Goal: Check status: Check status

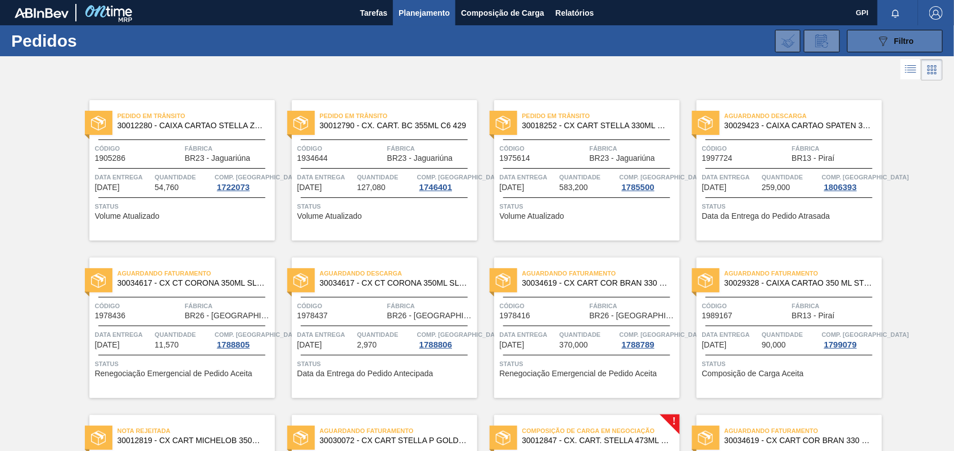
click at [863, 35] on button "089F7B8B-B2A5-4AFE-B5C0-19BA573D28AC Filtro" at bounding box center [895, 41] width 96 height 22
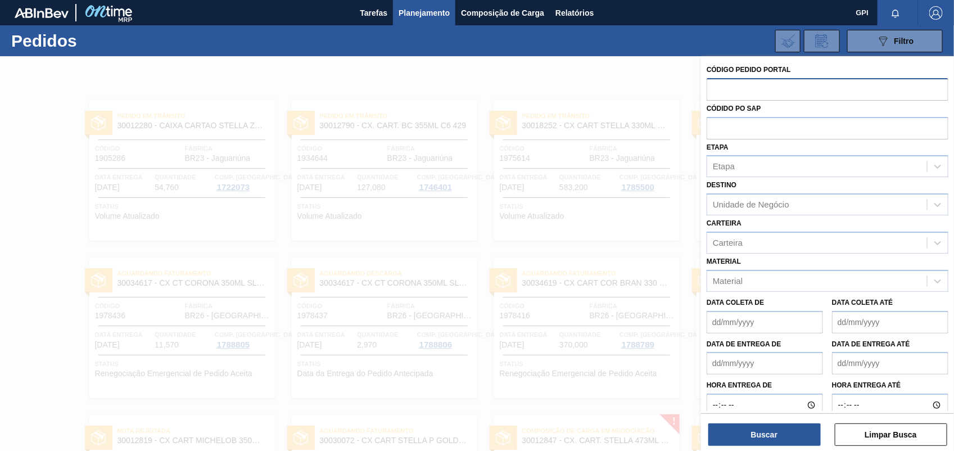
click at [723, 87] on input "text" at bounding box center [827, 88] width 242 height 21
paste input "30033650"
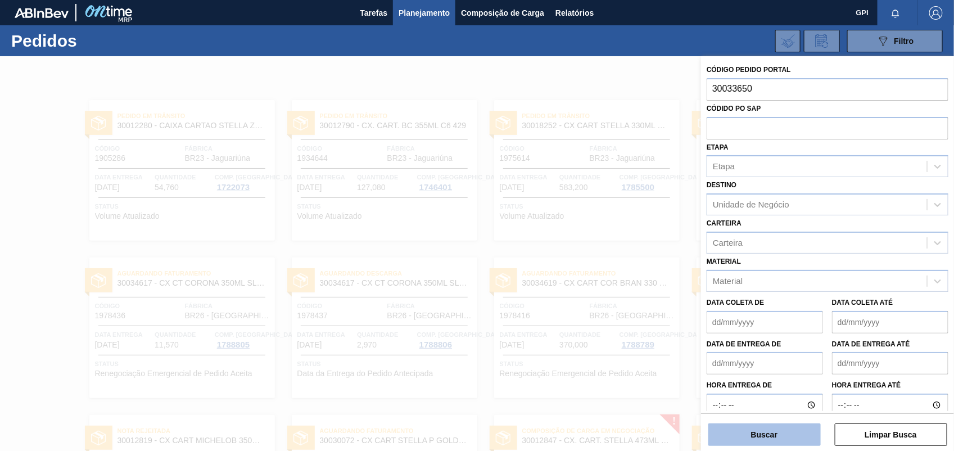
type input "30033650"
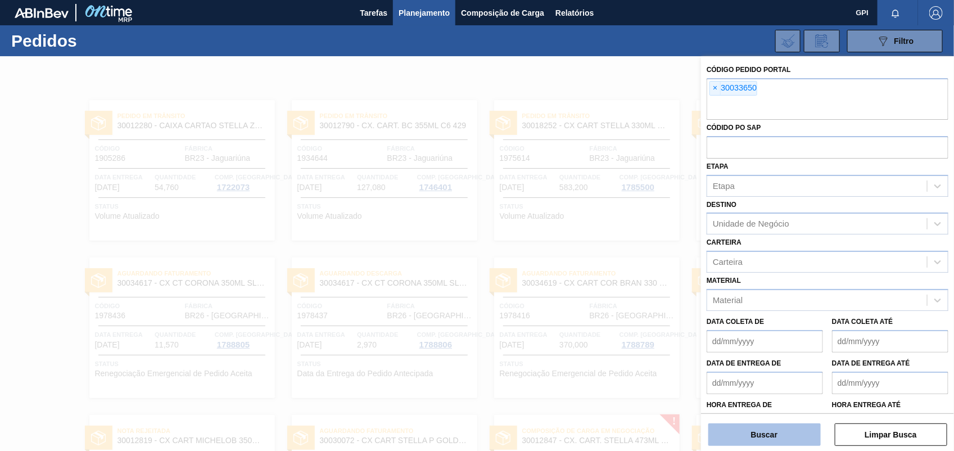
click at [771, 443] on button "Buscar" at bounding box center [764, 434] width 112 height 22
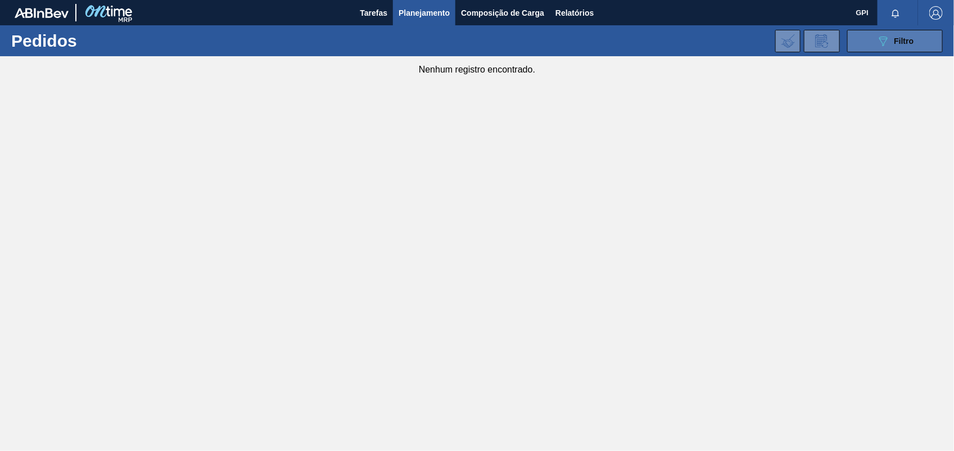
click at [885, 38] on icon "089F7B8B-B2A5-4AFE-B5C0-19BA573D28AC" at bounding box center [882, 40] width 13 height 13
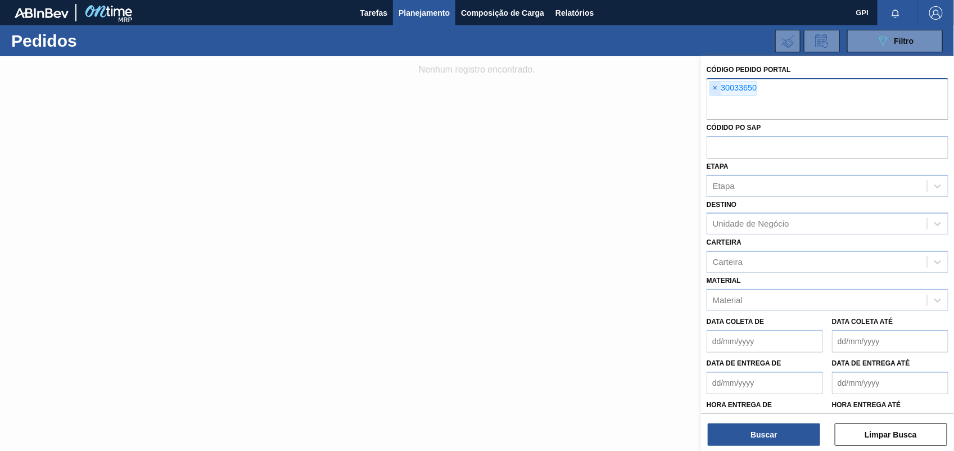
click at [713, 90] on span "×" at bounding box center [715, 87] width 11 height 13
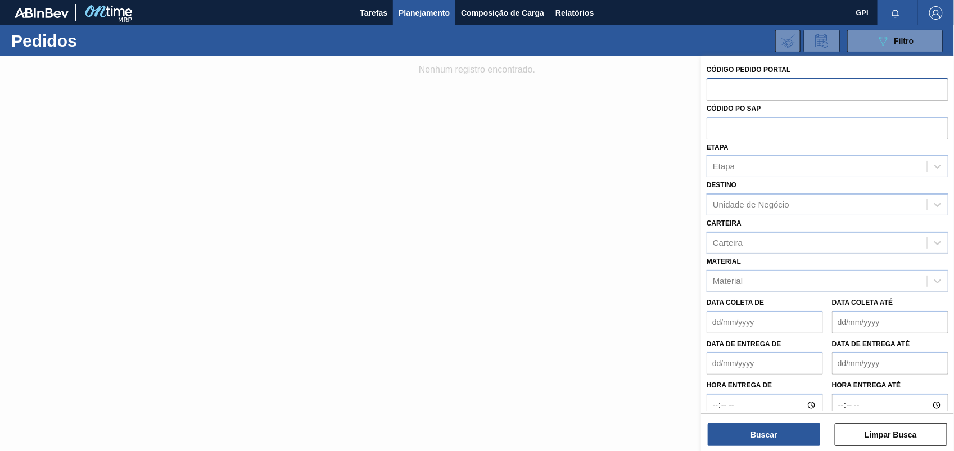
paste input "2018572"
type input "2018572"
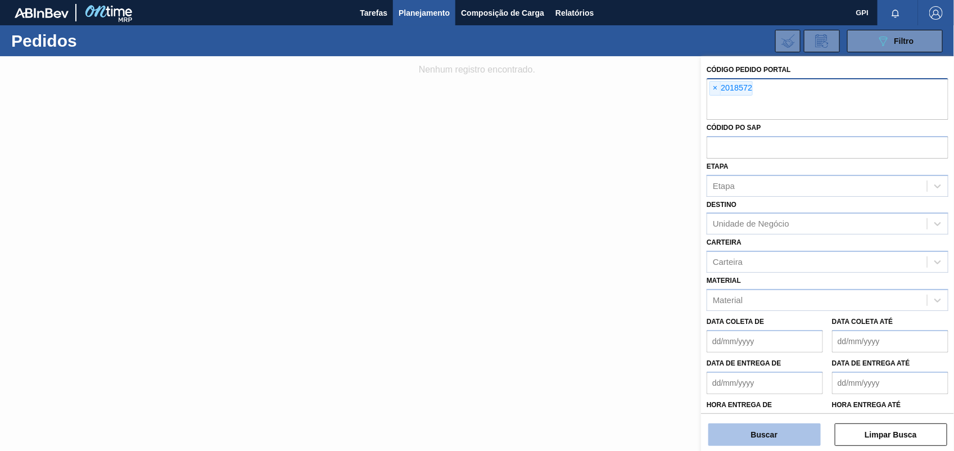
click at [763, 433] on button "Buscar" at bounding box center [764, 434] width 112 height 22
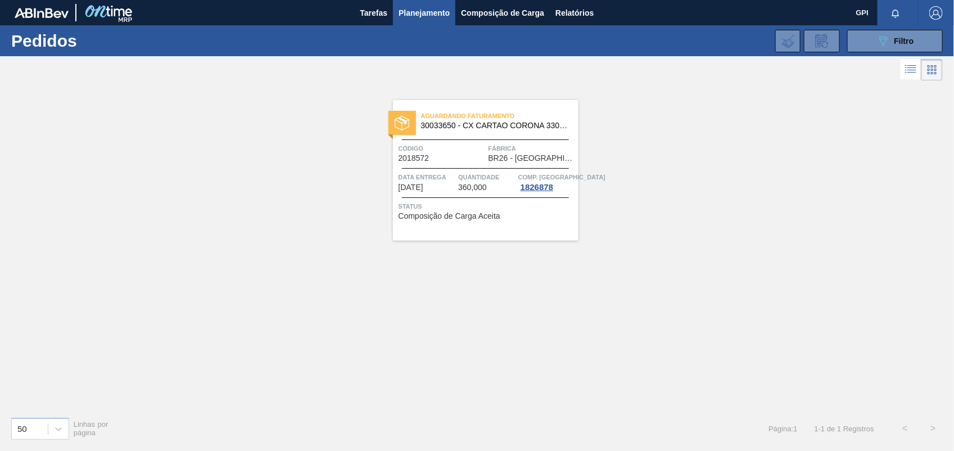
click at [469, 151] on span "Código" at bounding box center [441, 148] width 87 height 11
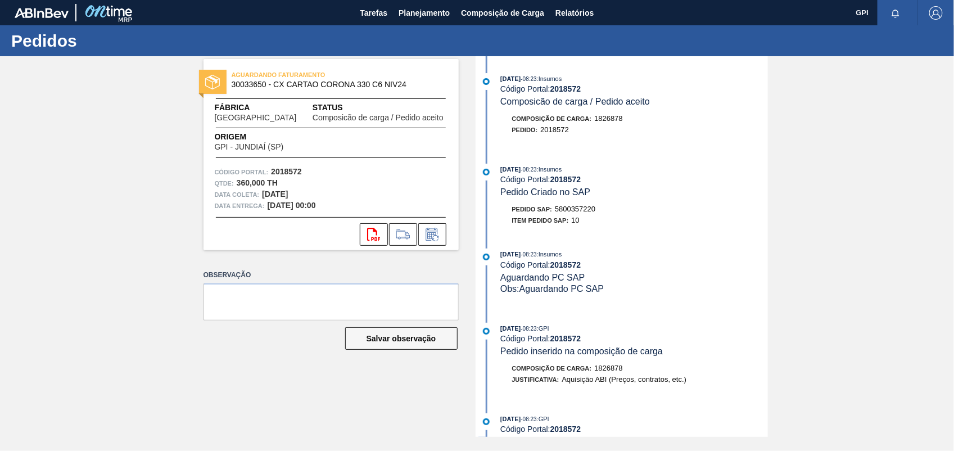
click at [587, 211] on span "5800357220" at bounding box center [575, 209] width 40 height 8
copy span "5800357220"
click at [287, 170] on strong "2018572" at bounding box center [286, 171] width 31 height 9
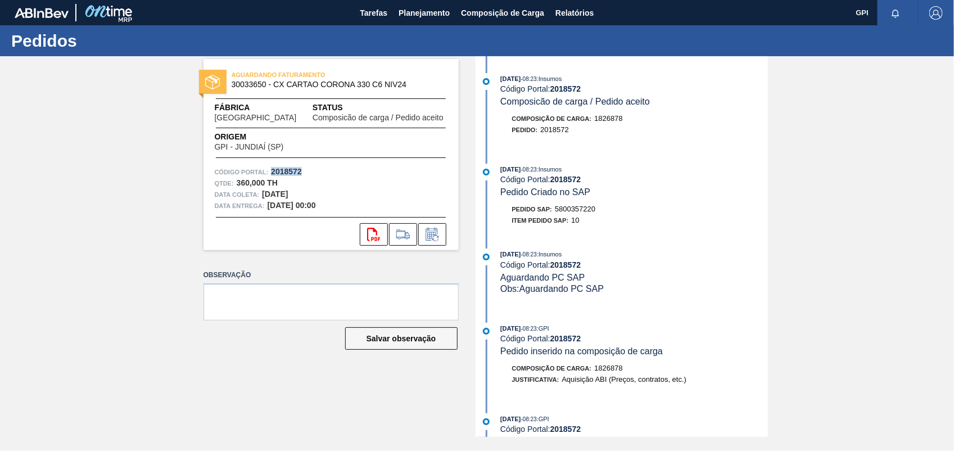
copy strong "2018572"
click at [367, 229] on icon "svg{fill:#ff0000}" at bounding box center [373, 234] width 13 height 13
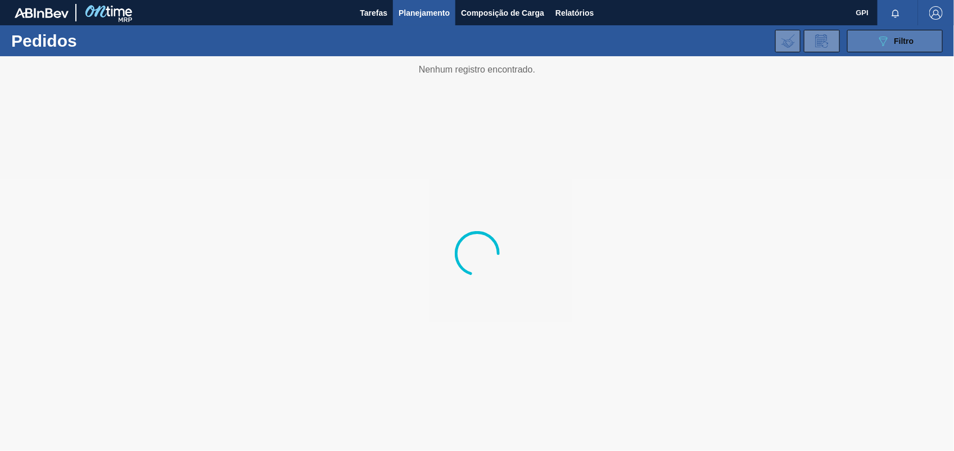
click at [904, 43] on span "Filtro" at bounding box center [904, 41] width 20 height 9
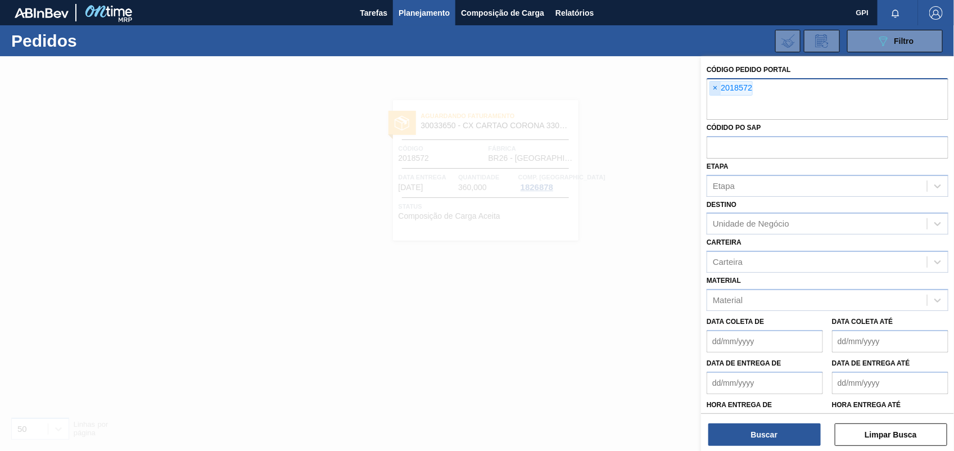
click at [718, 87] on span "×" at bounding box center [715, 87] width 11 height 13
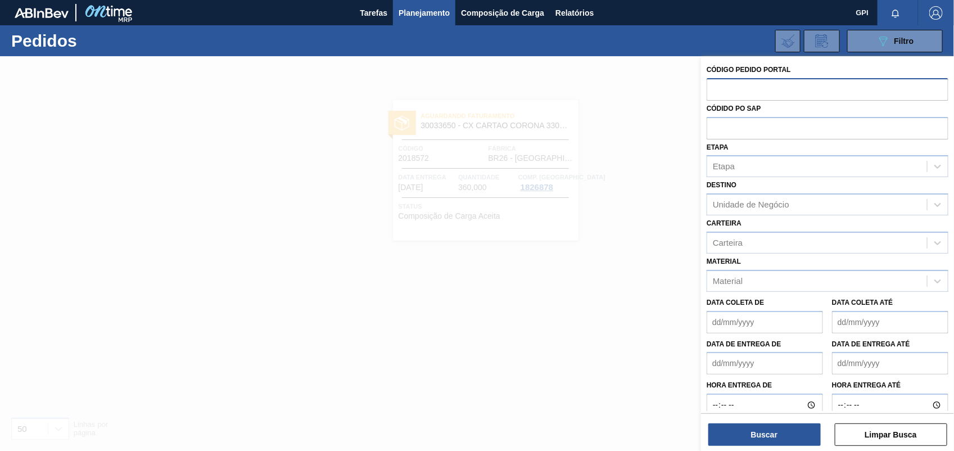
paste input "2021962"
type input "2021962"
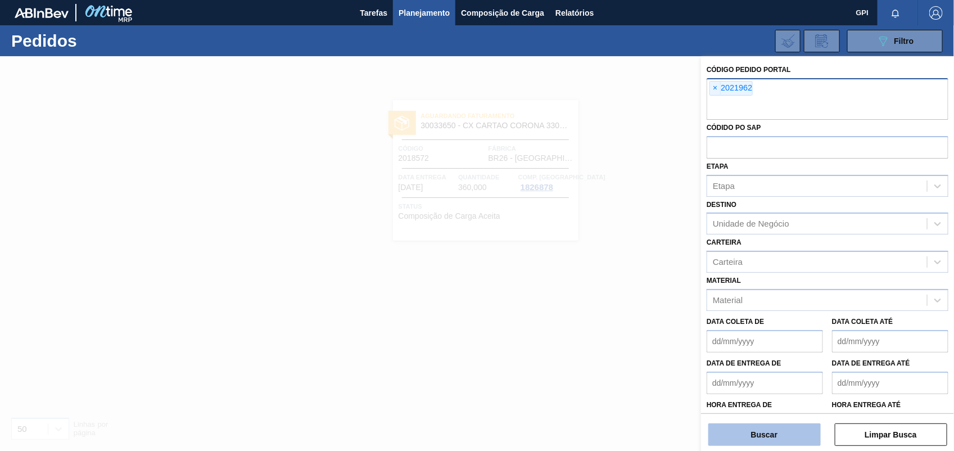
click at [779, 428] on button "Buscar" at bounding box center [764, 434] width 112 height 22
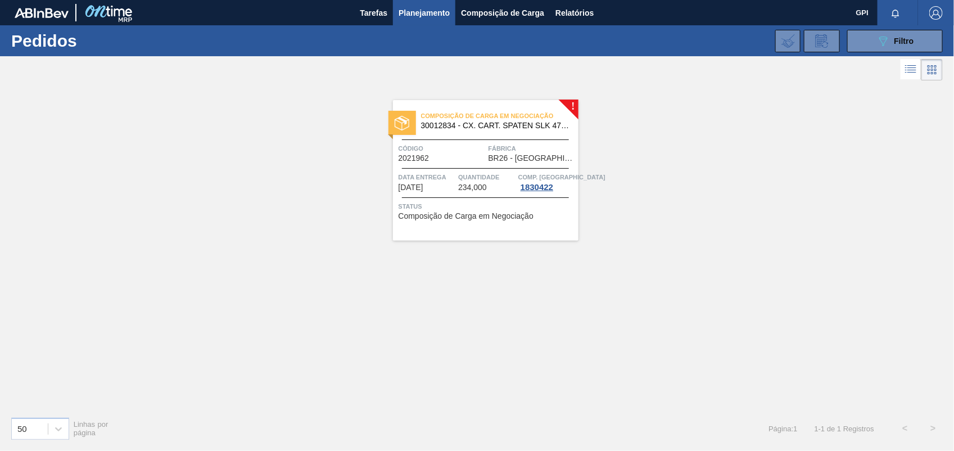
click at [458, 161] on div "Código 2021962" at bounding box center [441, 153] width 87 height 20
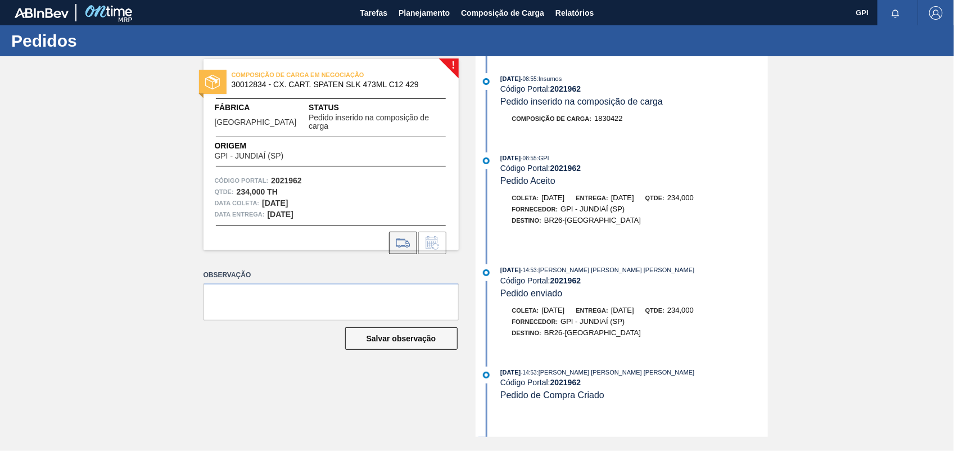
click at [411, 236] on icon at bounding box center [403, 242] width 18 height 13
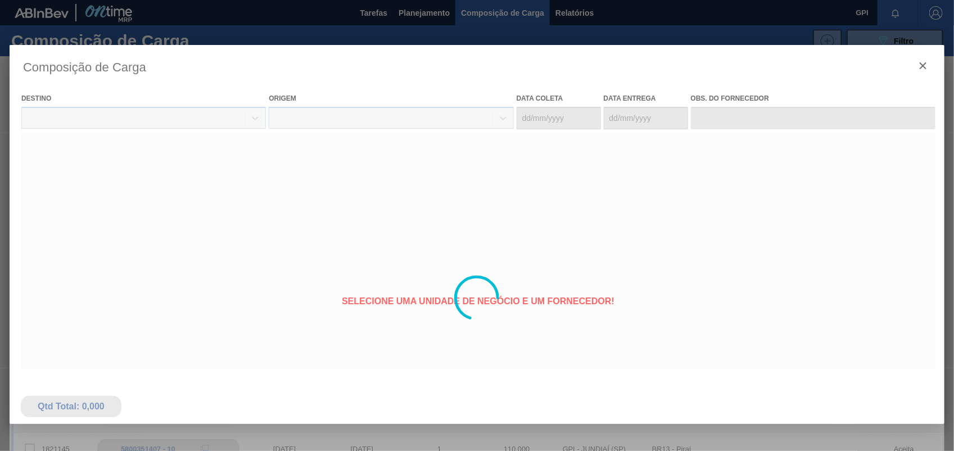
type coleta "[DATE]"
type entrega "[DATE]"
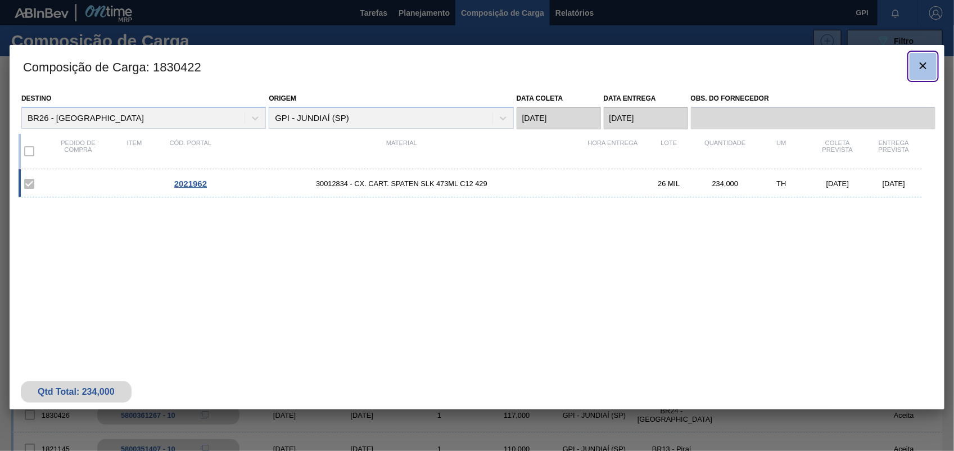
click at [919, 66] on icon "botão de ícone" at bounding box center [922, 65] width 13 height 13
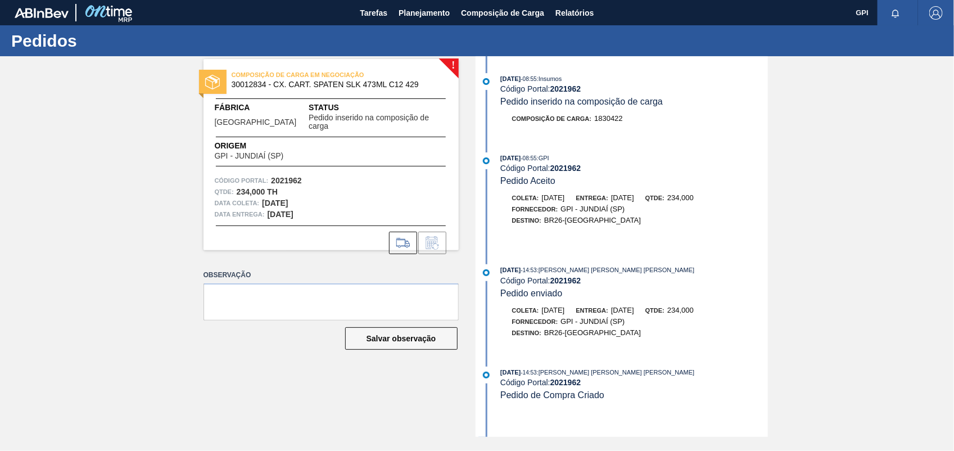
click at [854, 247] on div "! COMPOSIÇÃO DE CARGA EM NEGOCIAÇÃO 30012834 - CX. CART. SPATEN SLK 473ML C12 4…" at bounding box center [477, 246] width 954 height 380
